Goal: Task Accomplishment & Management: Use online tool/utility

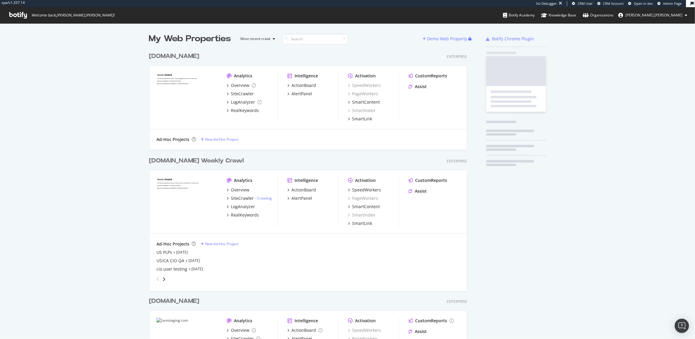
scroll to position [454, 323]
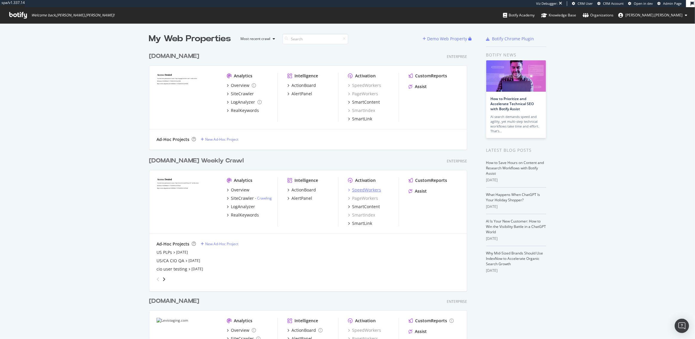
click at [365, 190] on div "SpeedWorkers" at bounding box center [366, 190] width 29 height 6
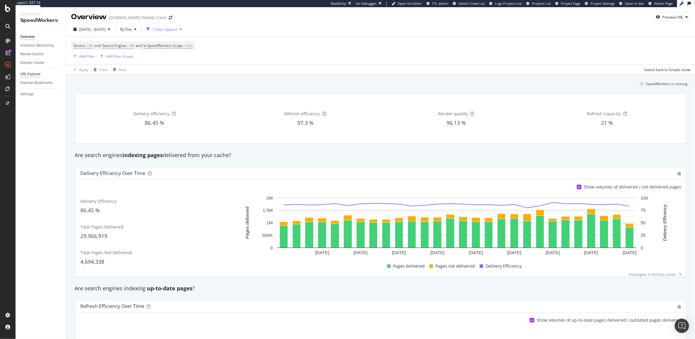
click at [27, 73] on div "URL Explorer" at bounding box center [30, 74] width 20 height 6
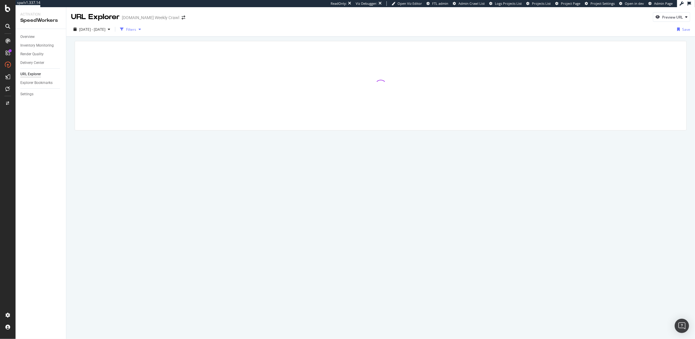
click at [136, 30] on div "Filters" at bounding box center [131, 29] width 10 height 5
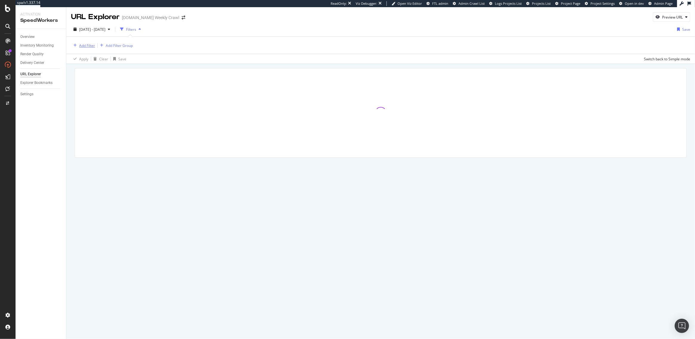
click at [79, 46] on div "Add Filter" at bounding box center [87, 45] width 16 height 5
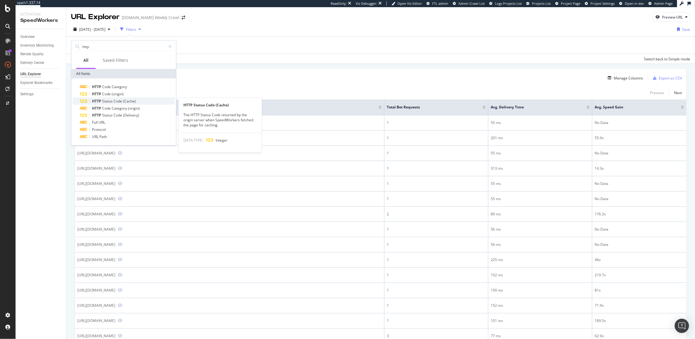
type input "http"
click at [115, 102] on span "Code" at bounding box center [119, 101] width 10 height 5
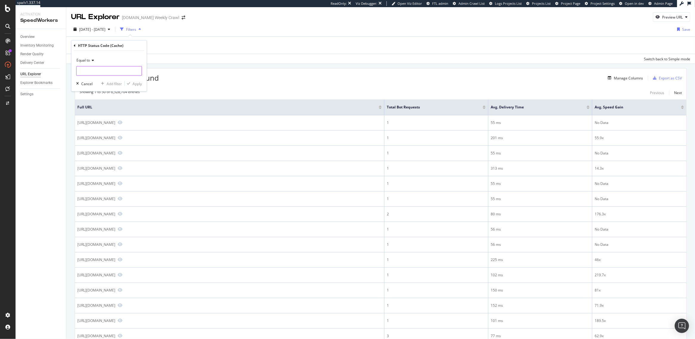
click at [102, 73] on input "number" at bounding box center [109, 71] width 66 height 10
click at [74, 45] on icon at bounding box center [75, 46] width 2 height 4
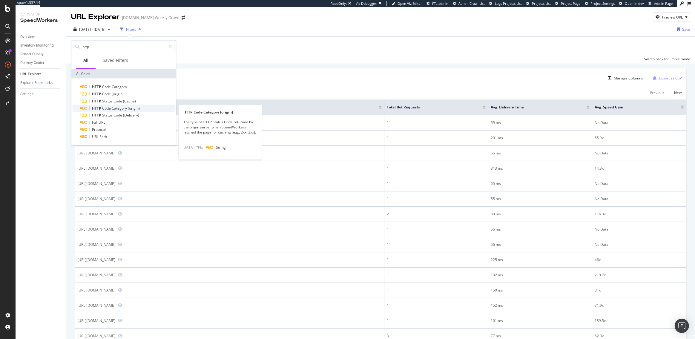
click at [109, 108] on span "Code" at bounding box center [107, 108] width 10 height 5
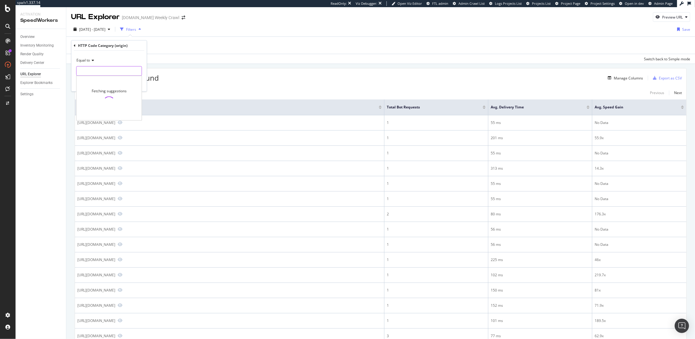
click at [95, 67] on input "text" at bounding box center [108, 71] width 65 height 10
click at [74, 44] on icon at bounding box center [75, 46] width 2 height 4
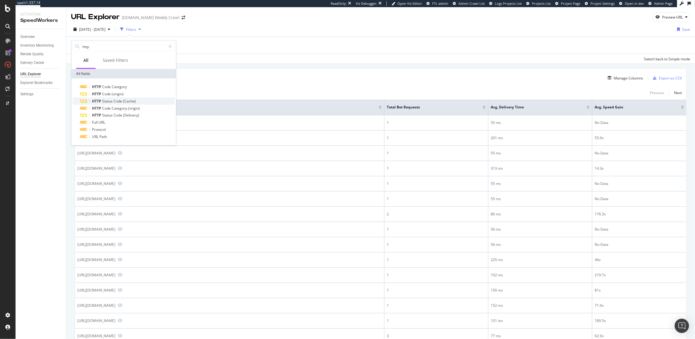
click at [101, 103] on span "HTTP" at bounding box center [97, 101] width 10 height 5
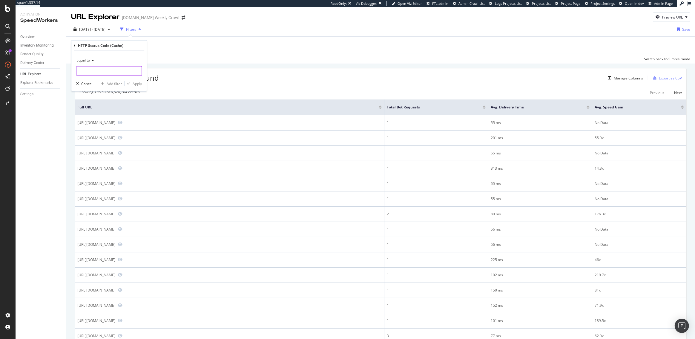
click at [114, 69] on input "number" at bounding box center [109, 71] width 66 height 10
click at [189, 63] on div "Apply Clear Save Switch back to Simple mode" at bounding box center [380, 60] width 629 height 10
click at [148, 47] on icon at bounding box center [148, 46] width 5 height 6
click at [86, 43] on div "Add Filter" at bounding box center [87, 45] width 16 height 5
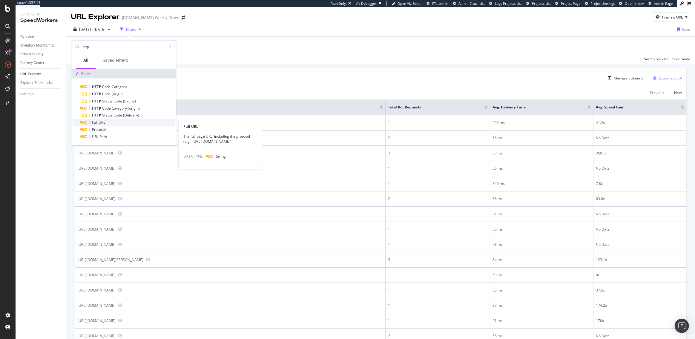
click at [97, 123] on span "Full" at bounding box center [95, 122] width 7 height 5
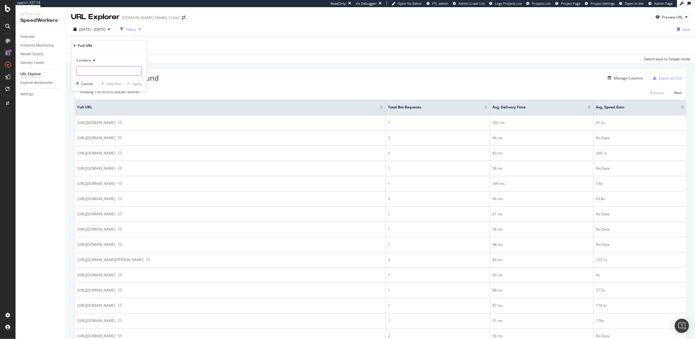
click at [93, 69] on input "text" at bounding box center [108, 71] width 65 height 10
type input "%20"
click at [134, 83] on div "Apply" at bounding box center [137, 83] width 9 height 5
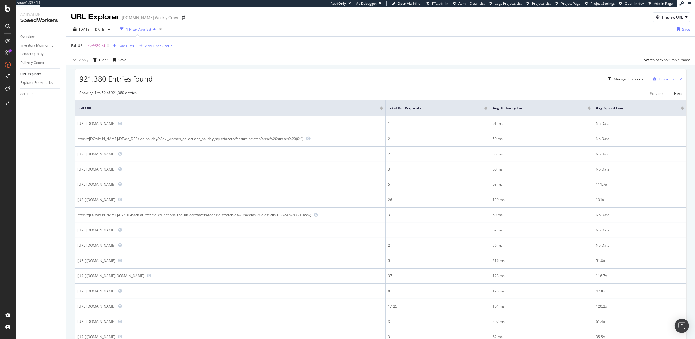
click at [93, 46] on span "^.*%20.*$" at bounding box center [96, 46] width 17 height 8
click at [97, 69] on input "%20" at bounding box center [104, 71] width 56 height 10
click at [91, 70] on input "%20" at bounding box center [104, 71] width 56 height 10
type input "%20denim"
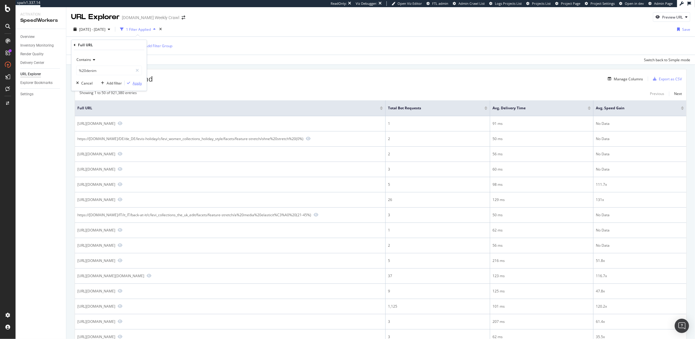
click at [139, 82] on div "Apply" at bounding box center [137, 82] width 9 height 5
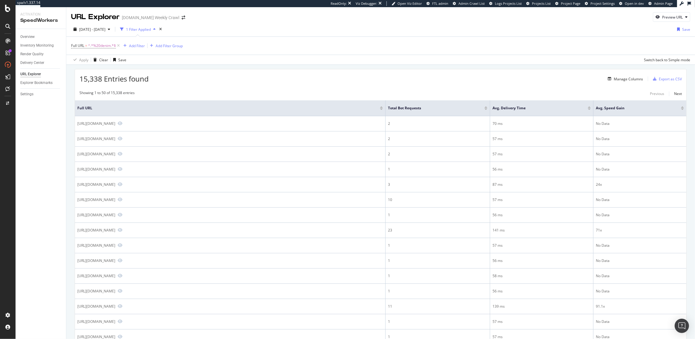
click at [486, 109] on div at bounding box center [485, 108] width 3 height 1
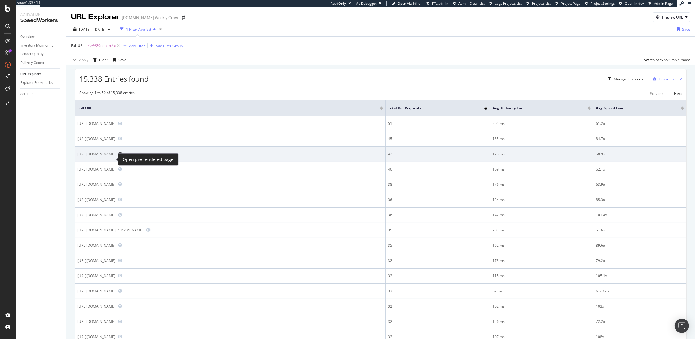
click at [118, 156] on icon "Preview https://www.levi.com/US/en_US/clothing/men/jeans/straight/c/levi_clothi…" at bounding box center [120, 154] width 5 height 4
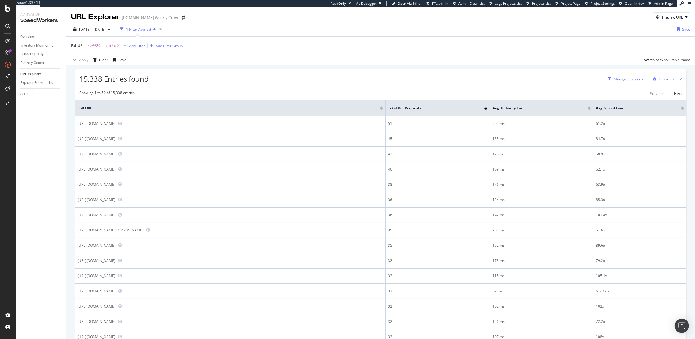
click at [627, 81] on div "Manage Columns" at bounding box center [628, 78] width 29 height 5
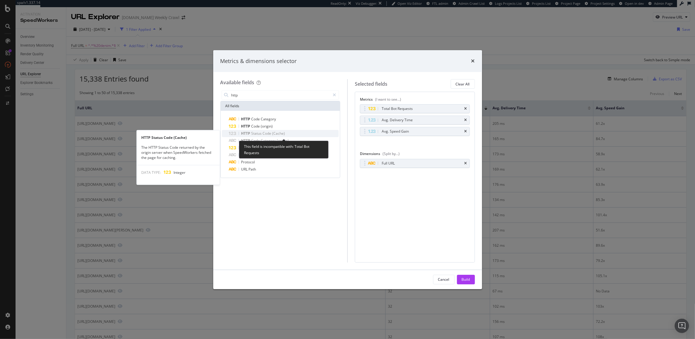
type input "http"
click at [283, 130] on div "HTTP Status Code (Cache)" at bounding box center [284, 133] width 110 height 7
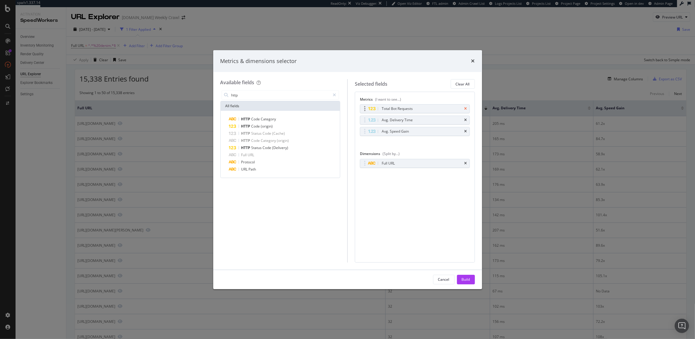
click at [464, 108] on icon "times" at bounding box center [465, 109] width 3 height 4
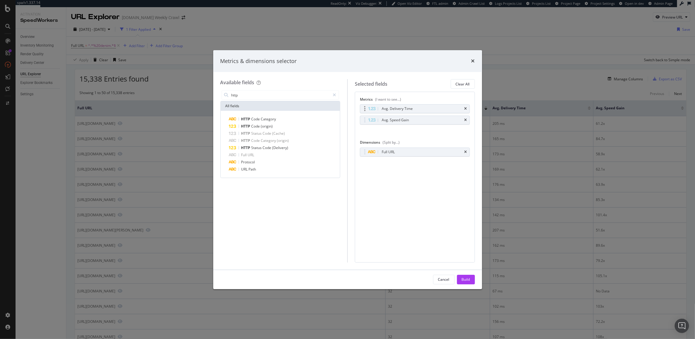
click at [467, 107] on div "Avg. Delivery Time" at bounding box center [414, 109] width 109 height 8
click at [464, 108] on div "Avg. Delivery Time" at bounding box center [414, 109] width 109 height 8
click at [466, 108] on icon "times" at bounding box center [465, 109] width 3 height 4
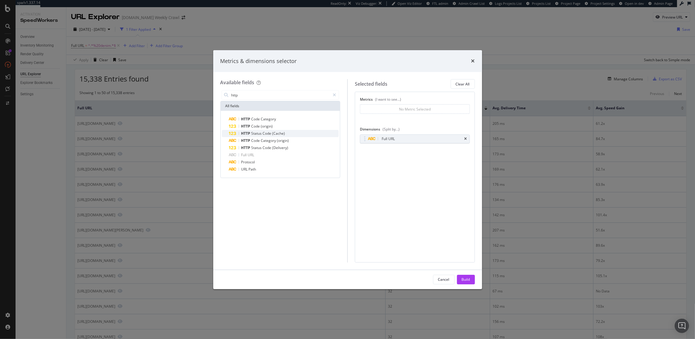
click at [284, 133] on div "HTTP Status Code (Cache)" at bounding box center [284, 133] width 110 height 7
click at [464, 278] on div "Build" at bounding box center [466, 279] width 8 height 5
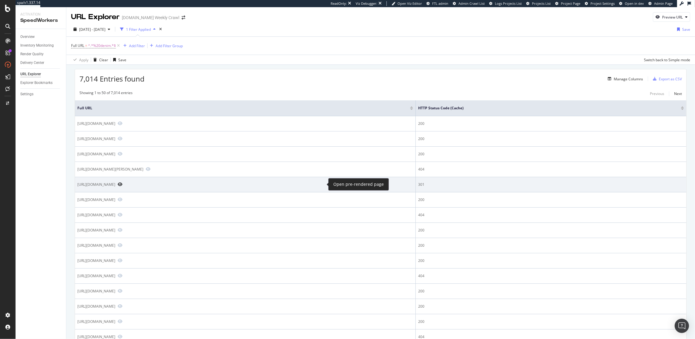
click at [122, 184] on icon "Preview https://www.levi.com/US/en_US/clothing/selvedge%20denim/selvedge/c/levi…" at bounding box center [120, 184] width 5 height 4
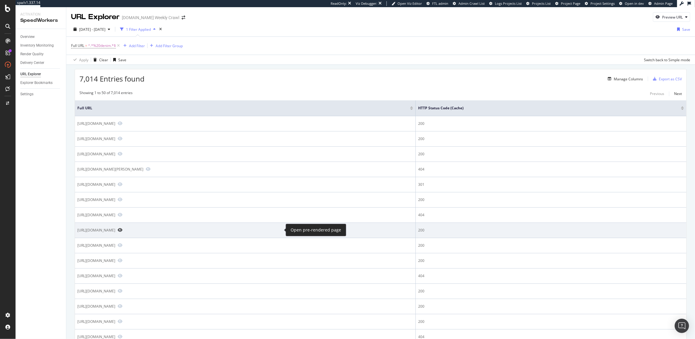
click at [122, 229] on icon "Preview https://www.levi.com/US/en_US/clothing/the%20denim%20shop/c/levi_clothi…" at bounding box center [120, 230] width 5 height 4
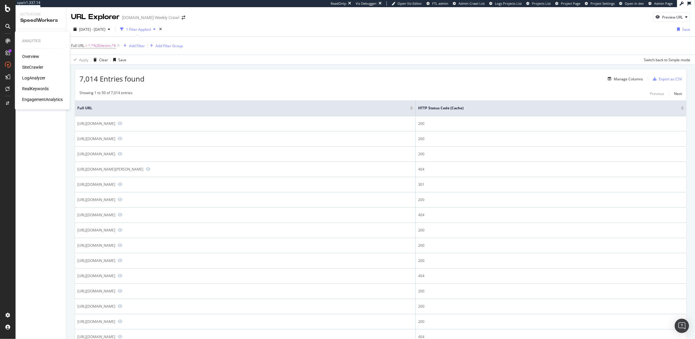
click at [27, 67] on div "SiteCrawler" at bounding box center [32, 67] width 21 height 6
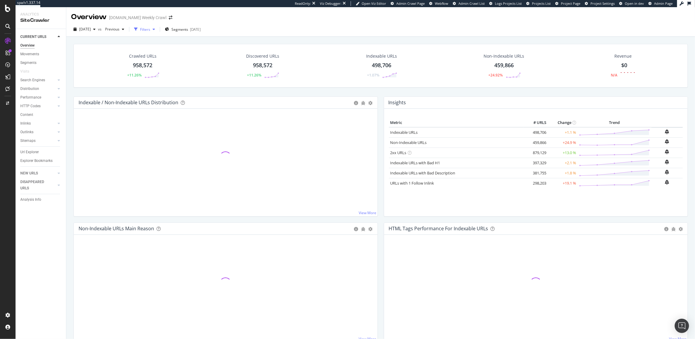
click at [150, 30] on div "Filters" at bounding box center [145, 29] width 10 height 5
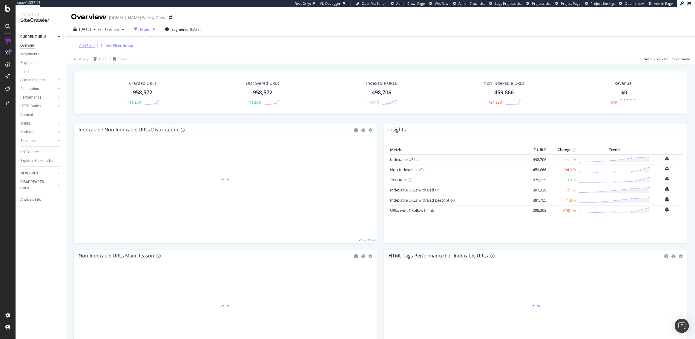
click at [87, 45] on div "Add Filter" at bounding box center [87, 45] width 16 height 5
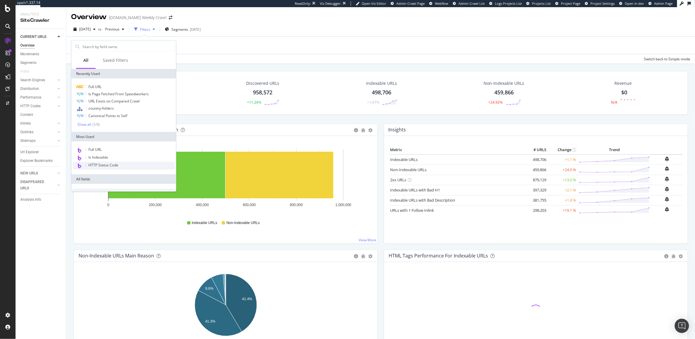
click at [104, 163] on span "HTTP Status Code" at bounding box center [103, 165] width 30 height 5
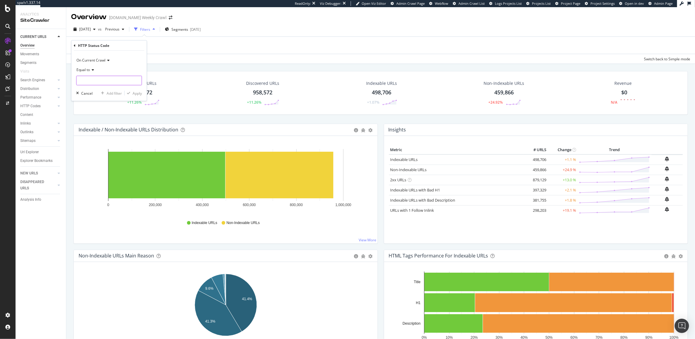
click at [100, 79] on input "number" at bounding box center [109, 81] width 66 height 10
click at [100, 100] on span "307" at bounding box center [99, 101] width 42 height 5
type input "307"
click at [137, 93] on div "Apply" at bounding box center [137, 93] width 9 height 5
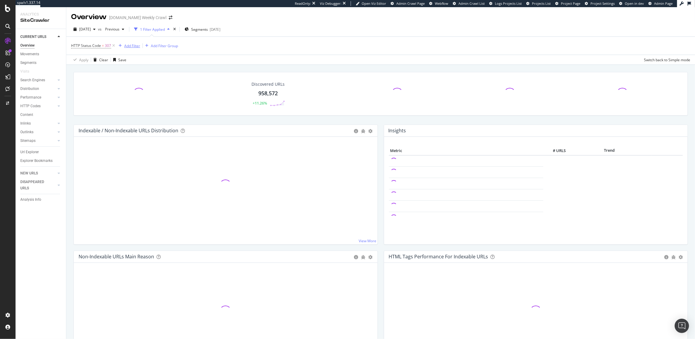
click at [134, 48] on div "Add Filter" at bounding box center [128, 45] width 24 height 7
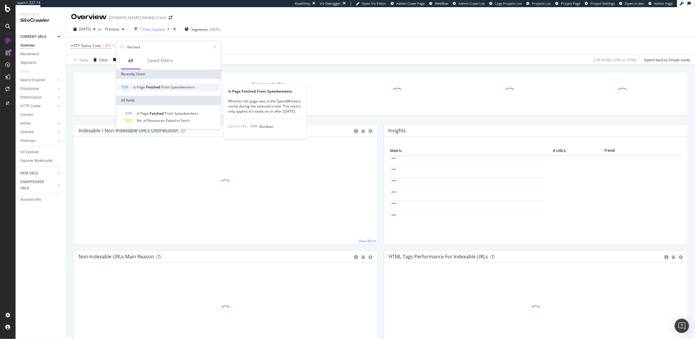
type input "fetched"
click at [151, 85] on span "Fetched" at bounding box center [153, 87] width 15 height 5
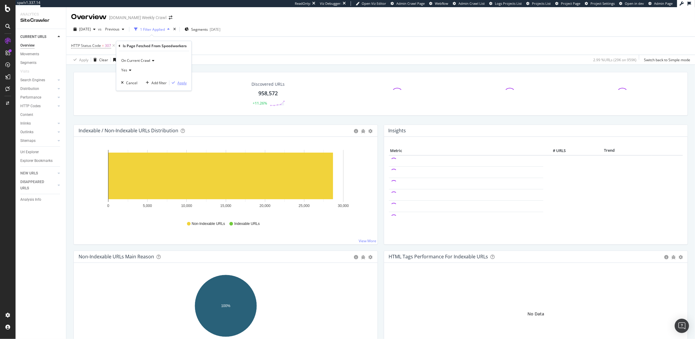
click at [181, 84] on div "Apply" at bounding box center [181, 82] width 9 height 5
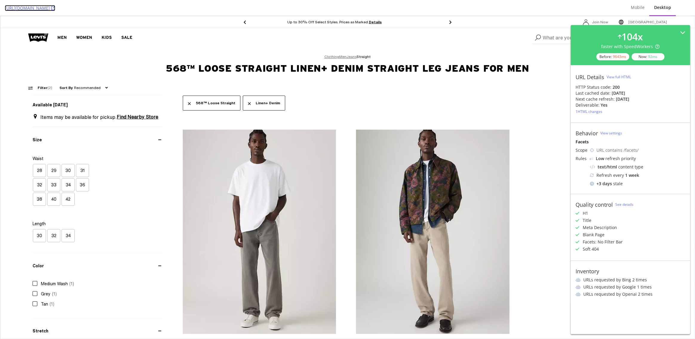
click at [55, 8] on icon at bounding box center [53, 8] width 4 height 4
drag, startPoint x: 2, startPoint y: 7, endPoint x: 397, endPoint y: 10, distance: 394.9
click at [397, 10] on div "https://www.levi.com/US/en_US/clothing/men/jeans/straight/c/levi_clothing_men_j…" at bounding box center [347, 8] width 695 height 16
copy link "https://www.levi.com/US/en_US/clothing/men/jeans/straight/c/levi_clothing_men_j…"
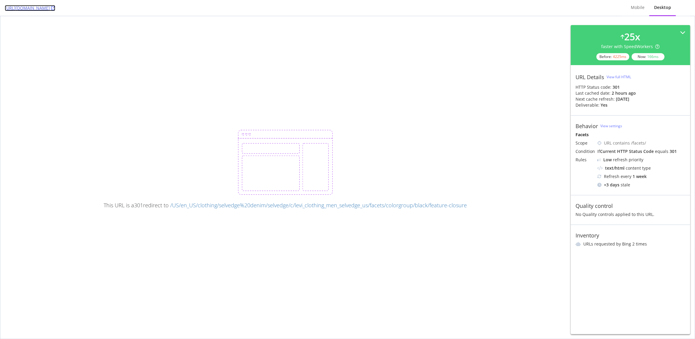
click at [55, 7] on icon at bounding box center [53, 8] width 4 height 4
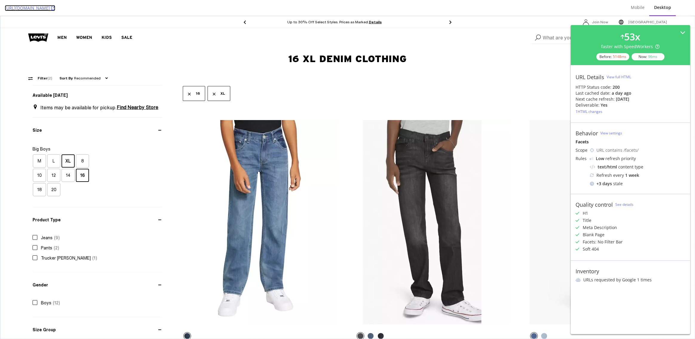
click at [55, 9] on icon at bounding box center [53, 8] width 4 height 4
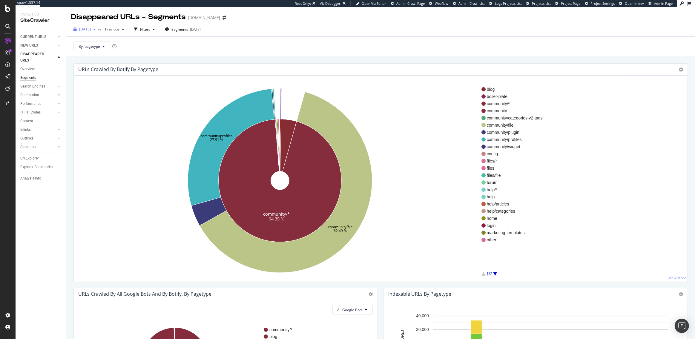
click at [96, 26] on div "[DATE]" at bounding box center [84, 29] width 27 height 9
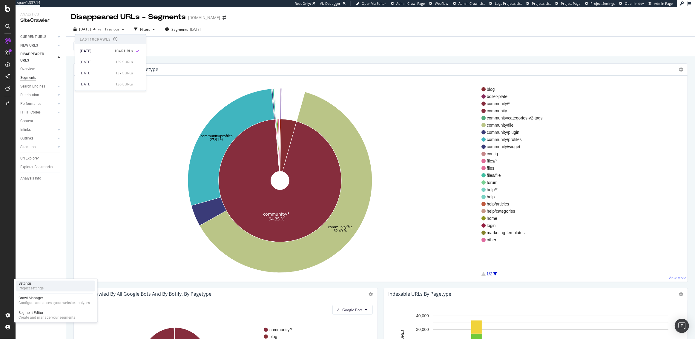
click at [29, 286] on div "Settings" at bounding box center [31, 283] width 25 height 5
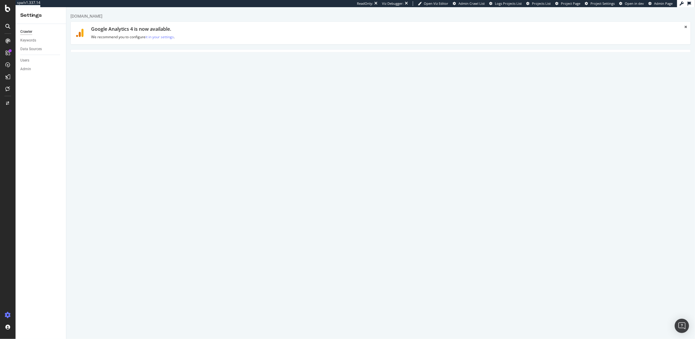
click at [111, 57] on link "Advanced Settings" at bounding box center [117, 58] width 46 height 16
click at [239, 29] on link "Scheduling" at bounding box center [241, 30] width 31 height 16
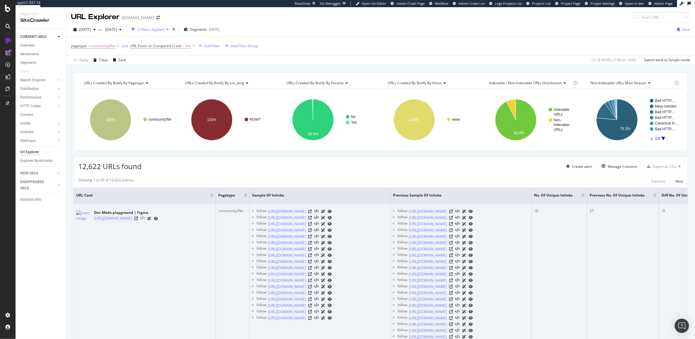
click at [145, 220] on icon at bounding box center [142, 218] width 4 height 4
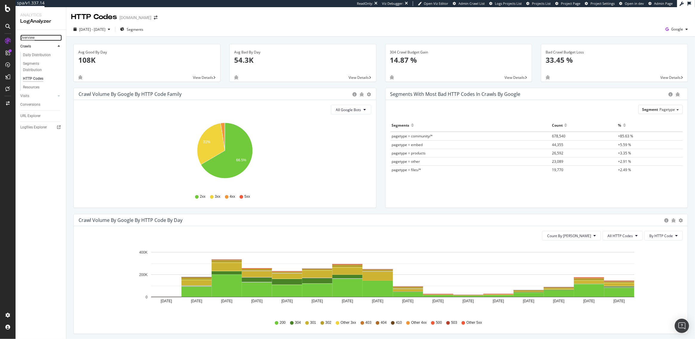
click at [30, 38] on div "Overview" at bounding box center [27, 38] width 14 height 6
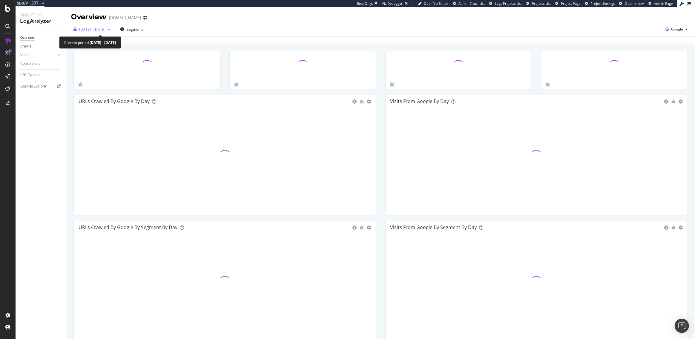
click at [97, 30] on span "2025 Aug. 13th - Aug. 27th" at bounding box center [92, 29] width 26 height 5
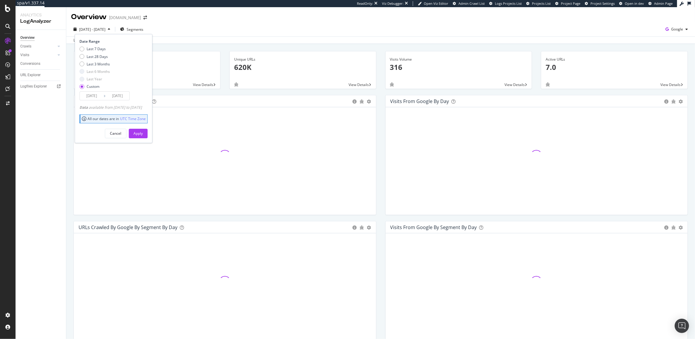
click at [90, 92] on input "2025/08/13" at bounding box center [92, 96] width 24 height 8
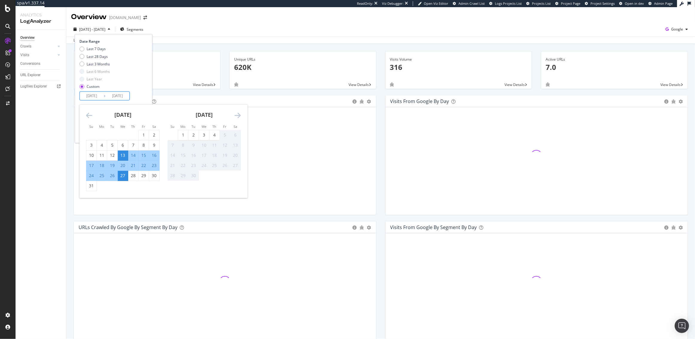
click at [124, 156] on div "13" at bounding box center [123, 155] width 10 height 6
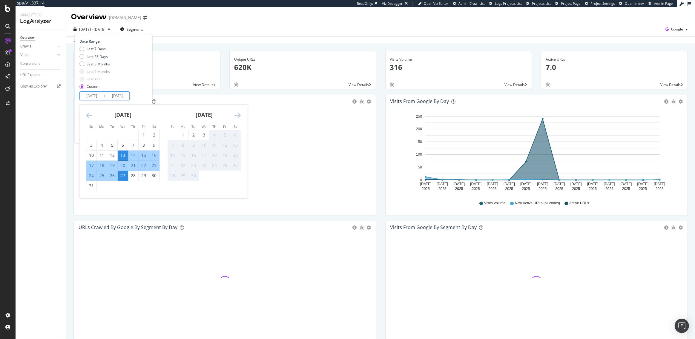
click at [215, 136] on div "4" at bounding box center [214, 135] width 10 height 6
type input "2025/09/04"
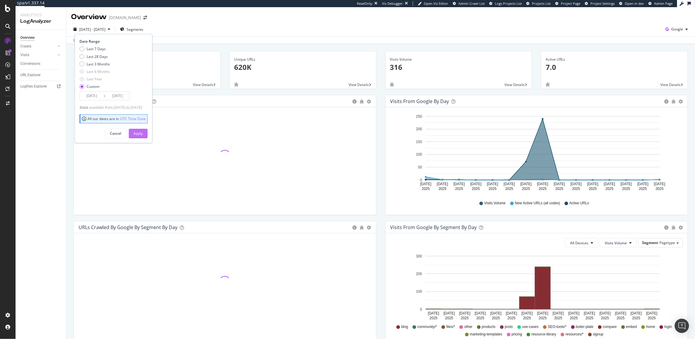
click at [143, 132] on div "Apply" at bounding box center [138, 133] width 9 height 5
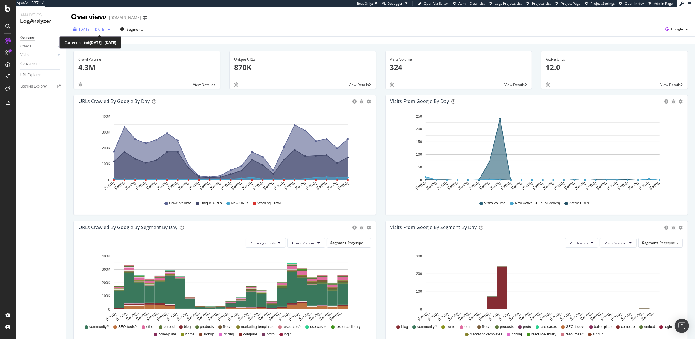
click at [105, 28] on span "2025 Aug. 13th - Sep. 4th" at bounding box center [92, 29] width 26 height 5
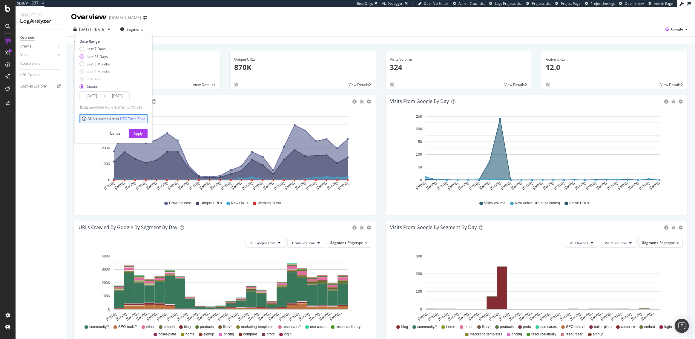
click at [100, 56] on div "Last 28 Days" at bounding box center [97, 56] width 21 height 5
type input "2025/08/08"
click at [143, 130] on div "Apply" at bounding box center [138, 133] width 9 height 9
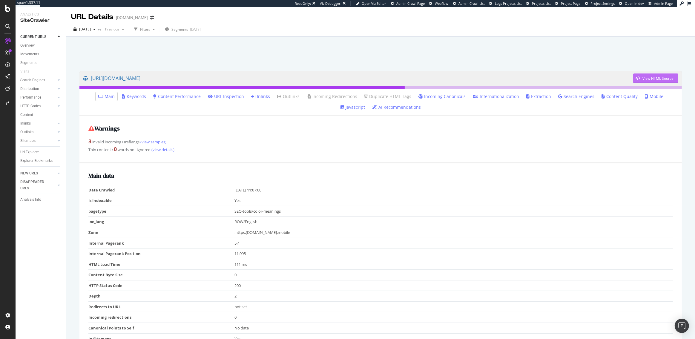
click at [646, 76] on div "View HTML Source" at bounding box center [657, 78] width 31 height 5
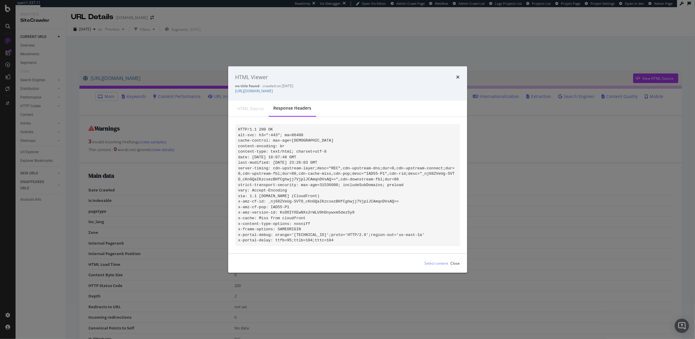
click at [246, 108] on div "HTML source" at bounding box center [251, 109] width 26 height 6
drag, startPoint x: 403, startPoint y: 183, endPoint x: 366, endPoint y: 183, distance: 36.4
click at [366, 183] on code "HTTP/1.1 200 OK alt-svc: h3=":443"; ma=86400 cache-control: max-age=[DEMOGRAPHI…" at bounding box center [346, 184] width 217 height 115
click at [458, 75] on icon "times" at bounding box center [458, 77] width 4 height 5
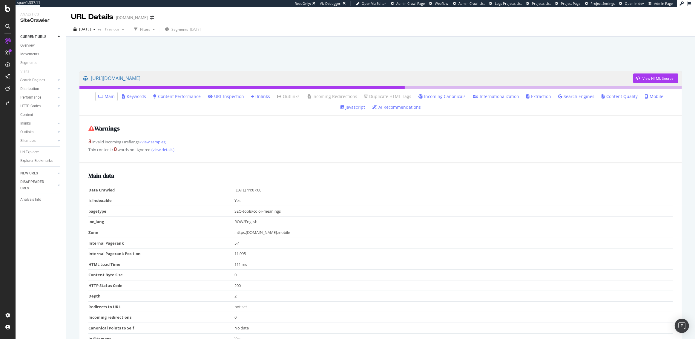
click at [365, 104] on link "Javascript" at bounding box center [353, 107] width 24 height 6
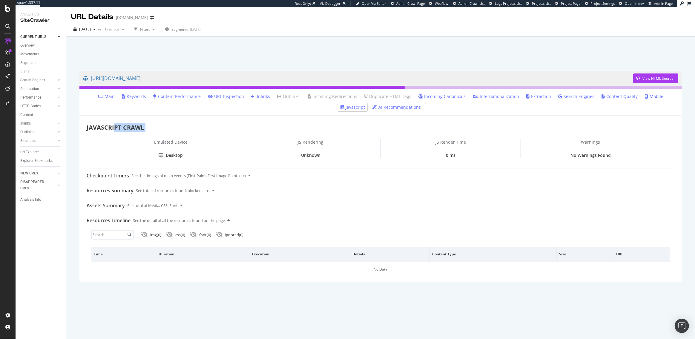
drag, startPoint x: 114, startPoint y: 127, endPoint x: 144, endPoint y: 139, distance: 32.4
click at [144, 139] on div "JAVASCRIPT CRAWL Emulated Device Desktop JS Rendering Unknown [PERSON_NAME] Tim…" at bounding box center [380, 200] width 602 height 154
drag, startPoint x: 372, startPoint y: 272, endPoint x: 384, endPoint y: 273, distance: 11.4
click at [384, 273] on div "No Data" at bounding box center [380, 269] width 579 height 15
drag, startPoint x: 357, startPoint y: 269, endPoint x: 388, endPoint y: 269, distance: 31.7
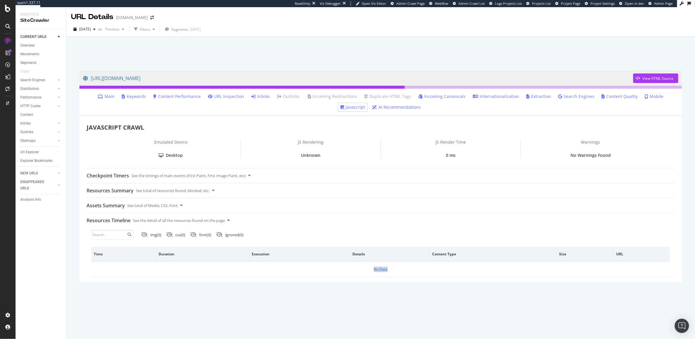
click at [388, 269] on div "No Data" at bounding box center [380, 269] width 579 height 15
click at [644, 81] on div "View HTML Source" at bounding box center [657, 78] width 31 height 5
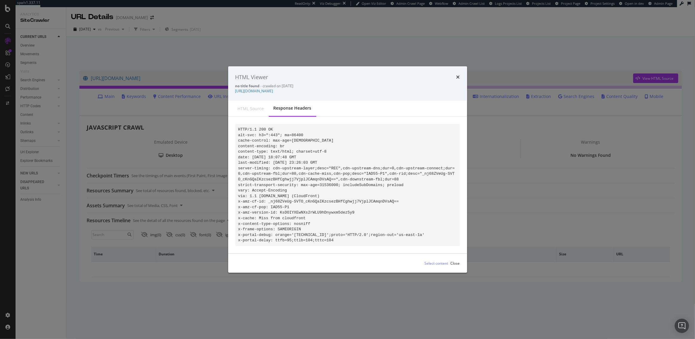
drag, startPoint x: 238, startPoint y: 127, endPoint x: 334, endPoint y: 254, distance: 160.2
click at [334, 254] on div "HTTP/1.1 200 OK alt-svc: h3=":443"; ma=86400 cache-control: max-age=[DEMOGRAPHI…" at bounding box center [347, 185] width 239 height 137
copy code "HTTP/1.1 200 OK alt-svc: h3=":443"; ma=86400 cache-control: max-age=[DEMOGRAPHI…"
drag, startPoint x: 301, startPoint y: 89, endPoint x: 236, endPoint y: 89, distance: 64.8
click at [236, 89] on div "no title found - crawled on [DATE] [URL][DOMAIN_NAME]" at bounding box center [347, 88] width 225 height 10
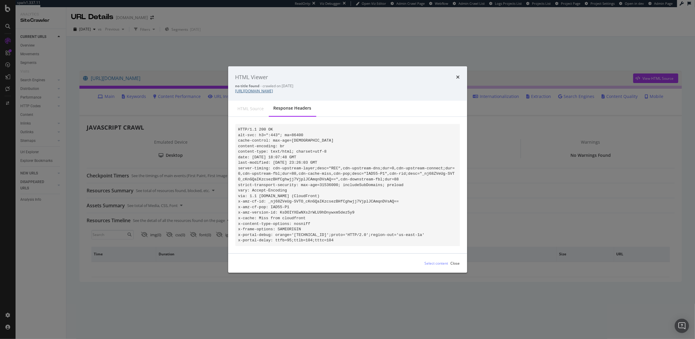
copy link "[URL][DOMAIN_NAME]"
